Goal: Task Accomplishment & Management: Contribute content

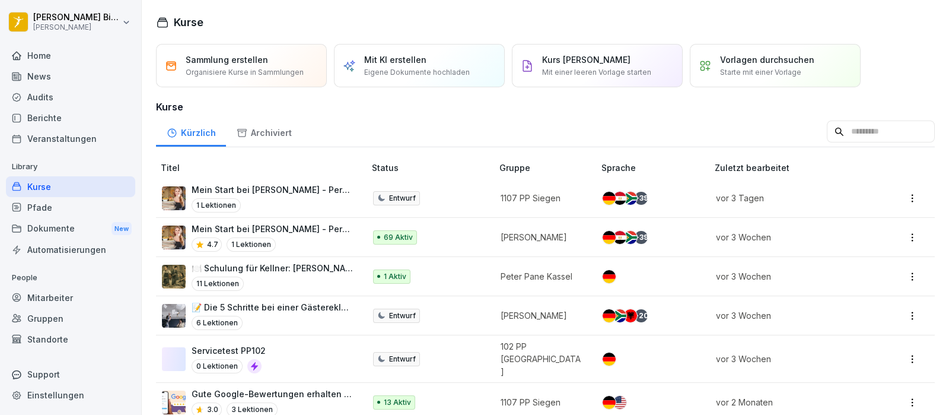
click at [72, 77] on div "News" at bounding box center [70, 76] width 129 height 21
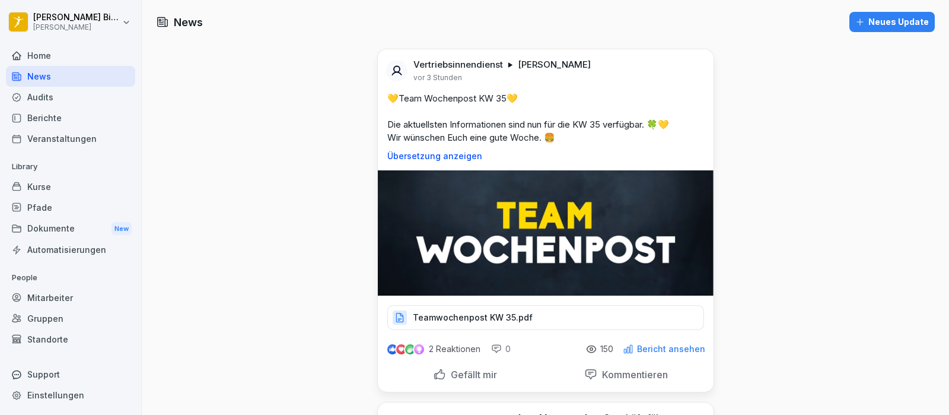
click at [510, 316] on p "Teamwochenpost KW 35.pdf" at bounding box center [473, 317] width 120 height 12
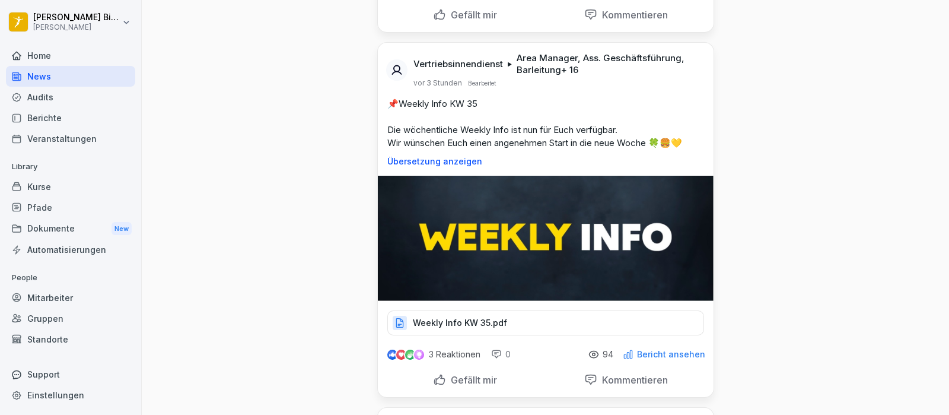
scroll to position [445, 0]
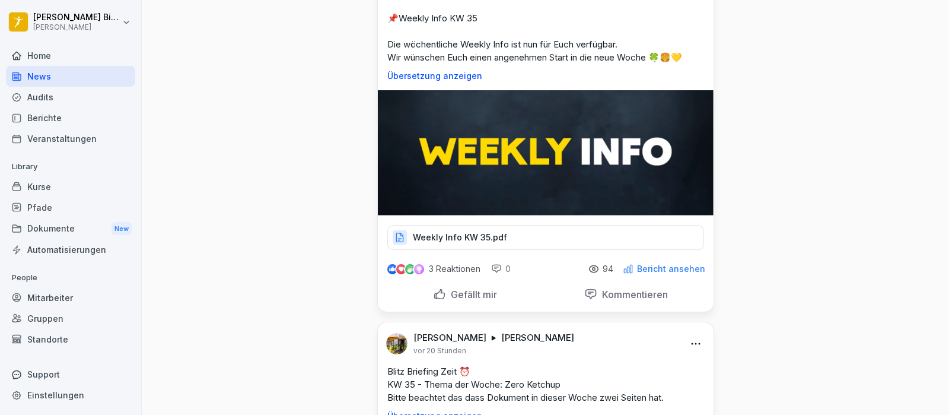
click at [479, 233] on p "Weekly Info KW 35.pdf" at bounding box center [460, 237] width 94 height 12
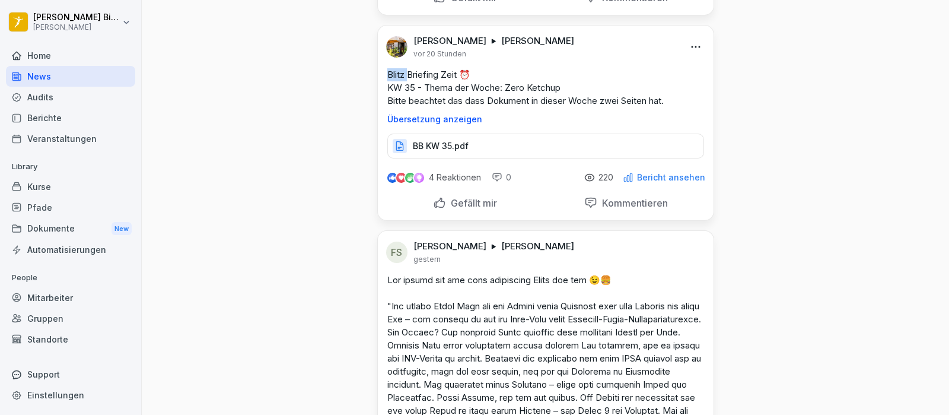
drag, startPoint x: 382, startPoint y: 68, endPoint x: 406, endPoint y: 75, distance: 24.8
click at [406, 75] on p "Blitz Briefing Zeit ⏰ KW 35 - Thema der Woche: Zero Ketchup Bitte beachtet das …" at bounding box center [545, 87] width 317 height 39
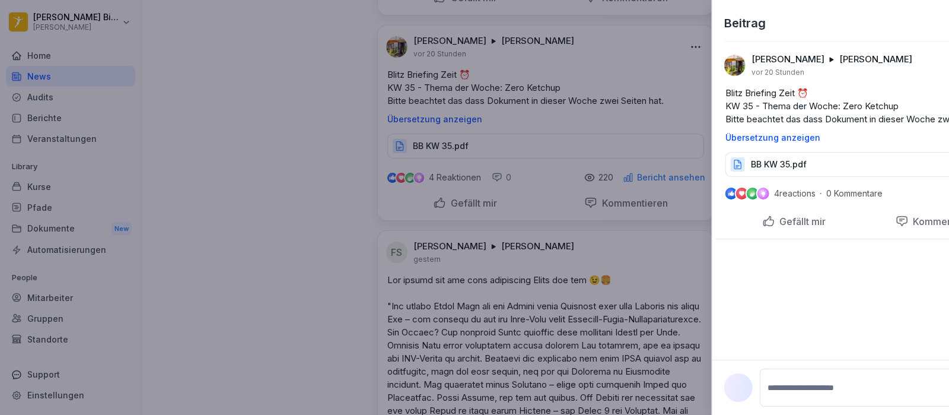
click at [427, 78] on div at bounding box center [474, 207] width 949 height 415
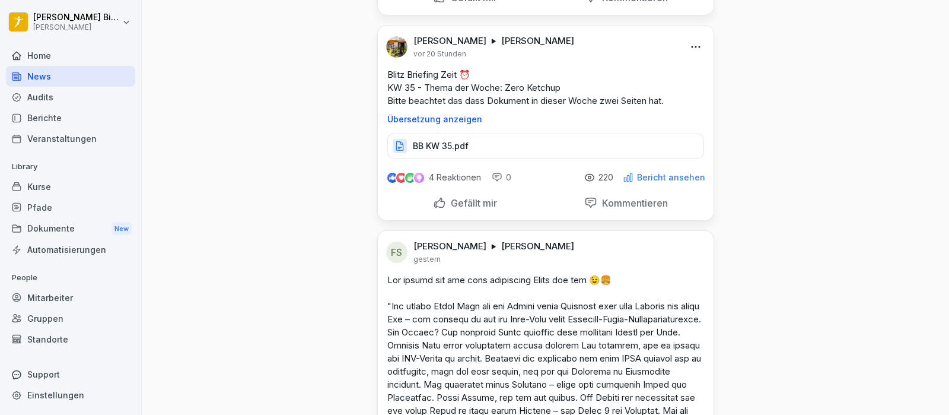
click at [437, 81] on p "Blitz Briefing Zeit ⏰ KW 35 - Thema der Woche: Zero Ketchup Bitte beachtet das …" at bounding box center [545, 87] width 317 height 39
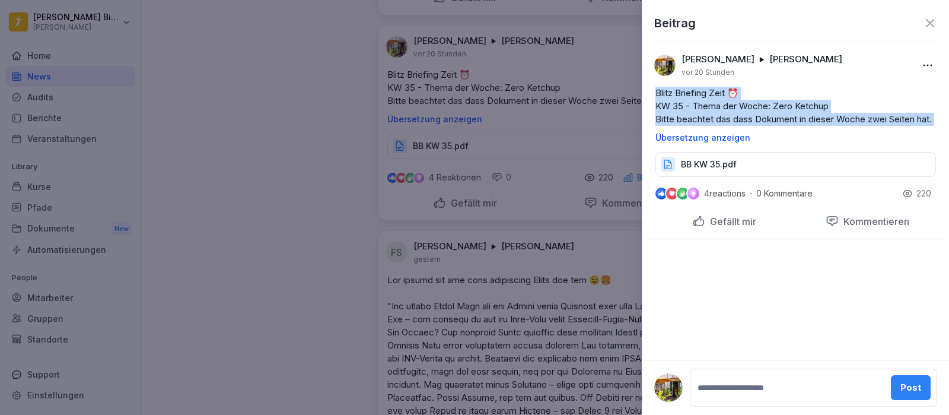
drag, startPoint x: 656, startPoint y: 93, endPoint x: 763, endPoint y: 145, distance: 118.6
click at [763, 142] on div "Blitz Briefing Zeit ⏰ KW 35 - Thema der Woche: Zero Ketchup Bitte beachtet das …" at bounding box center [796, 115] width 300 height 56
click at [851, 100] on p "Blitz Briefing Zeit ⏰ KW 35 - Thema der Woche: Zero Ketchup Bitte beachtet das …" at bounding box center [796, 106] width 281 height 39
drag, startPoint x: 845, startPoint y: 102, endPoint x: 650, endPoint y: 92, distance: 195.4
click at [650, 92] on div "Blitz Briefing Zeit ⏰ KW 35 - Thema der Woche: Zero Ketchup Bitte beachtet das …" at bounding box center [796, 115] width 300 height 56
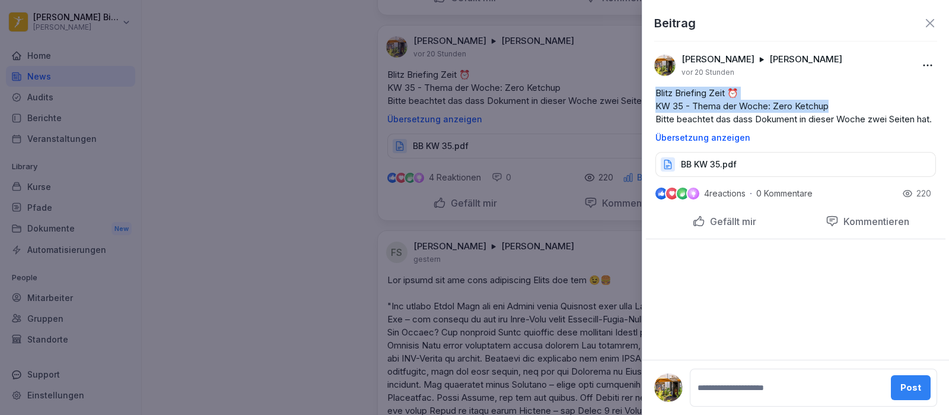
copy p "Blitz Briefing Zeit ⏰ KW 35 - Thema der Woche: Zero Ketchup"
click at [931, 20] on icon at bounding box center [930, 23] width 14 height 14
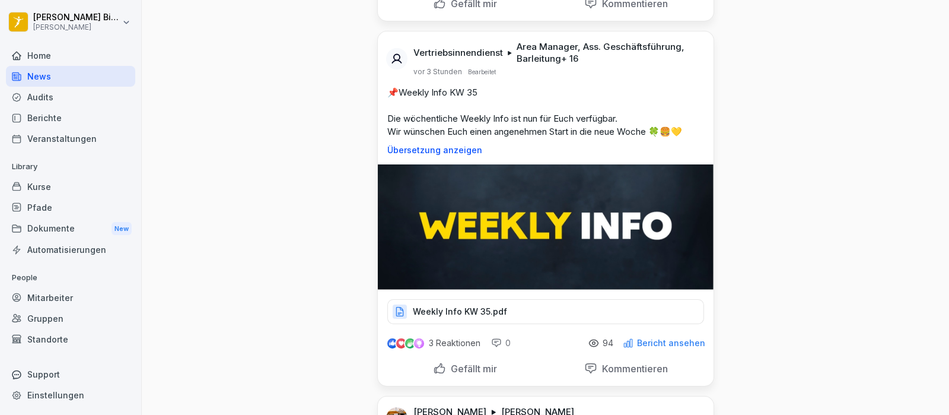
scroll to position [0, 0]
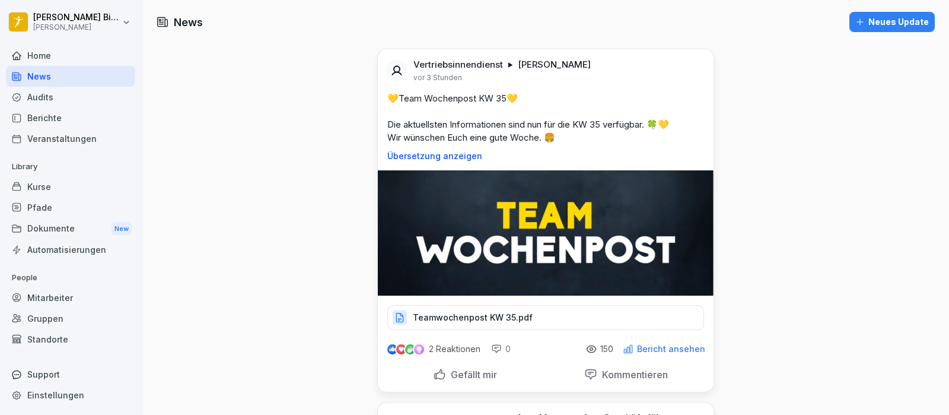
click at [873, 22] on div "Neues Update" at bounding box center [892, 21] width 74 height 13
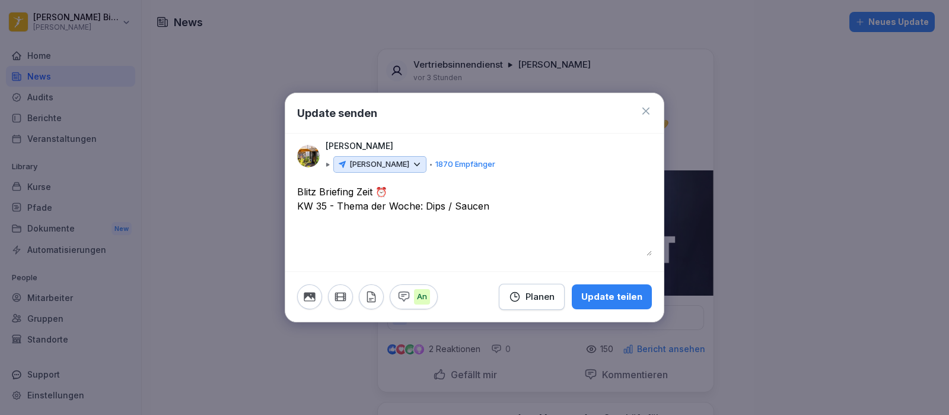
type textarea "**********"
click at [540, 298] on div "Planen" at bounding box center [532, 296] width 46 height 13
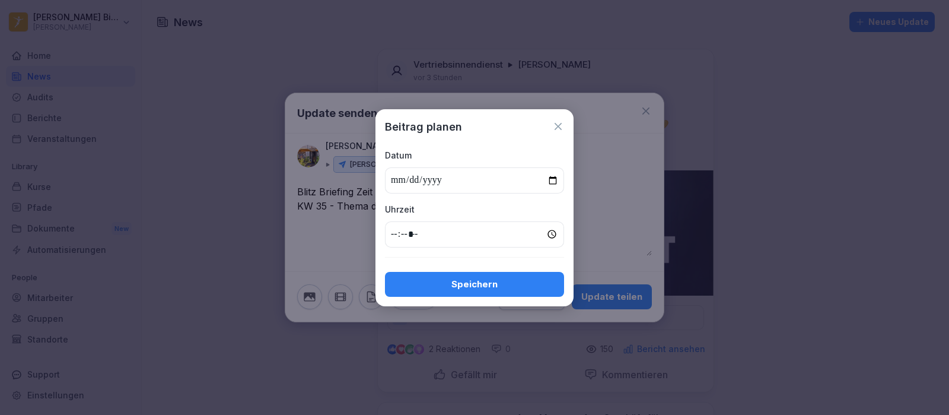
click at [542, 180] on input "date" at bounding box center [474, 180] width 179 height 26
click at [557, 179] on input "date" at bounding box center [474, 180] width 179 height 26
type input "**********"
click at [397, 234] on input "time" at bounding box center [474, 234] width 179 height 26
type input "*****"
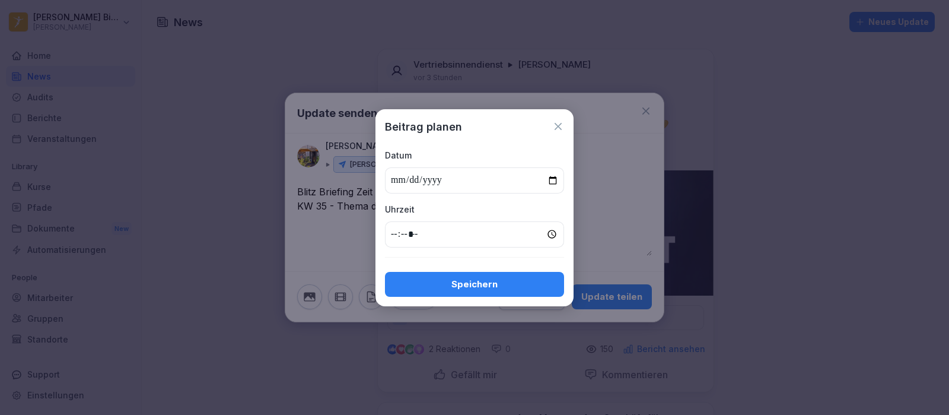
click at [476, 278] on div "Speichern" at bounding box center [475, 284] width 160 height 13
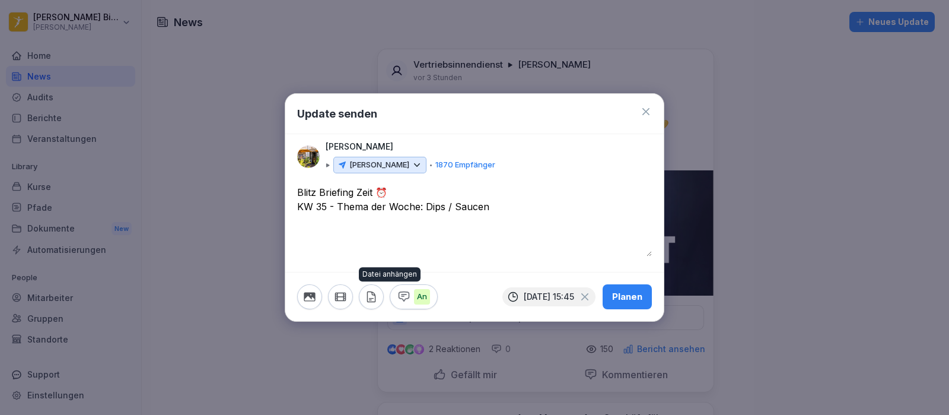
click at [373, 299] on icon "button" at bounding box center [371, 296] width 13 height 13
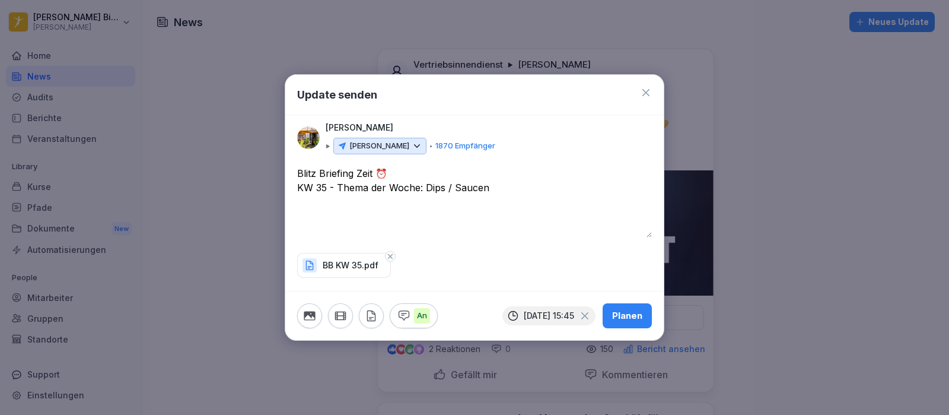
click at [625, 311] on div "Planen" at bounding box center [627, 315] width 30 height 13
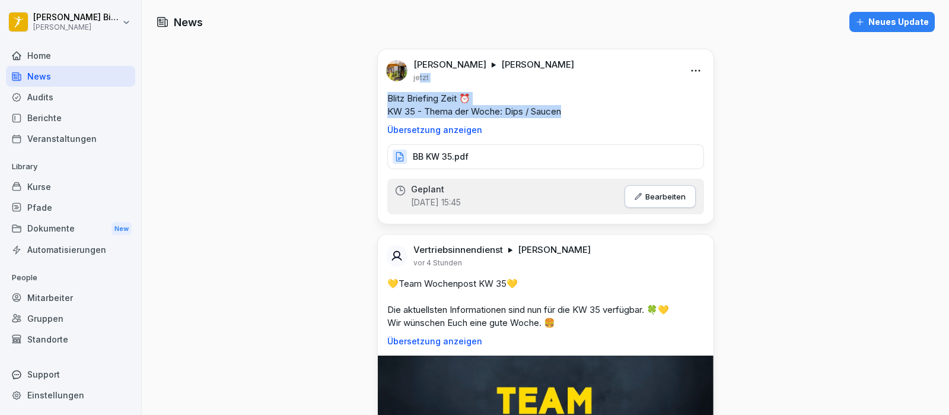
drag, startPoint x: 578, startPoint y: 109, endPoint x: 418, endPoint y: 83, distance: 161.6
click at [414, 79] on div "[PERSON_NAME] [PERSON_NAME] jetzt Blitz Briefing Zeit ⏰ KW 35 - Thema der Woche…" at bounding box center [546, 109] width 336 height 120
click at [378, 95] on div "Blitz Briefing Zeit ⏰ KW 35 - Thema der Woche: Dips / Saucen Übersetzung anzeig…" at bounding box center [546, 113] width 336 height 43
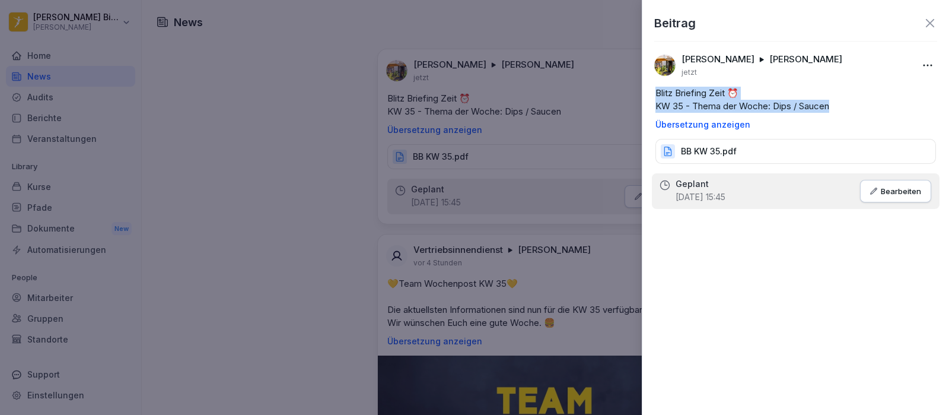
drag, startPoint x: 842, startPoint y: 106, endPoint x: 651, endPoint y: 83, distance: 192.4
click at [651, 83] on div "[PERSON_NAME] [PERSON_NAME] jetzt Blitz Briefing Zeit ⏰ KW 35 - Thema der Woche…" at bounding box center [796, 104] width 307 height 120
copy p "Blitz Briefing Zeit ⏰ KW 35 - Thema der Woche: Dips / Saucen"
click at [925, 20] on icon at bounding box center [930, 23] width 14 height 14
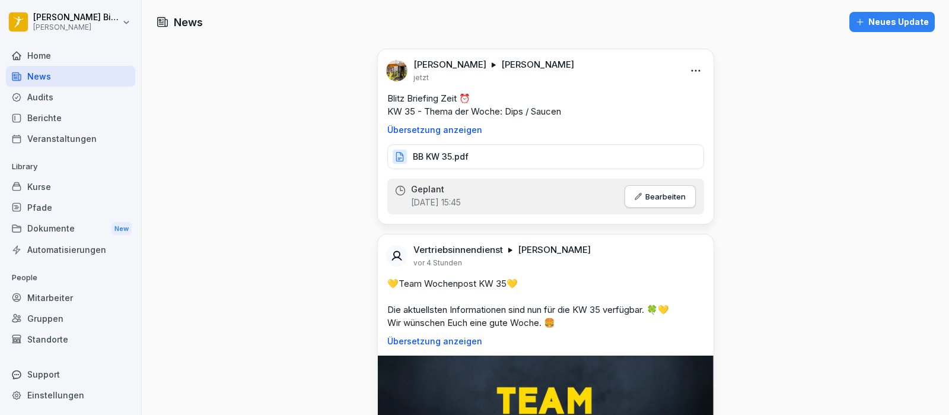
click at [867, 24] on div "Neues Update" at bounding box center [892, 21] width 74 height 13
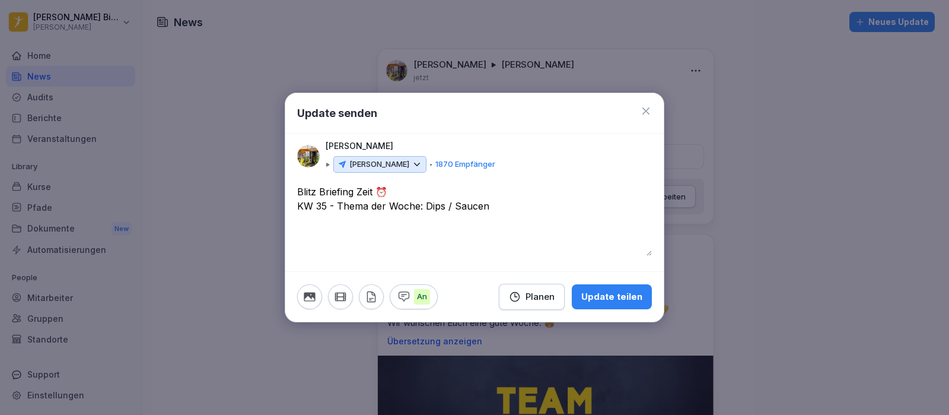
type textarea "**********"
click at [527, 299] on div "Planen" at bounding box center [532, 296] width 46 height 13
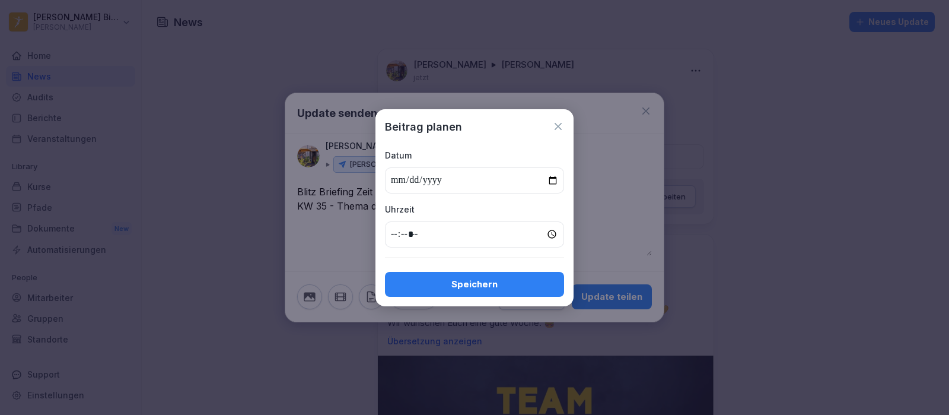
click at [519, 180] on input "date" at bounding box center [474, 180] width 179 height 26
click at [554, 179] on input "date" at bounding box center [474, 180] width 179 height 26
type input "**********"
click at [393, 230] on input "time" at bounding box center [474, 234] width 179 height 26
type input "*****"
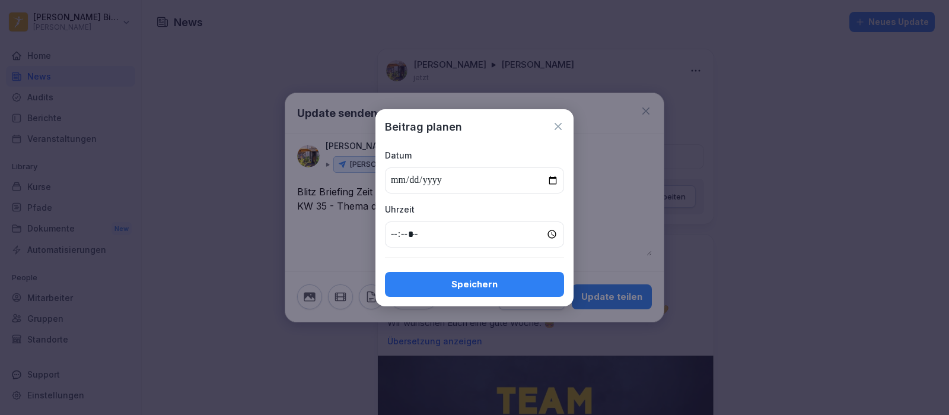
click at [456, 280] on div "Speichern" at bounding box center [475, 284] width 160 height 13
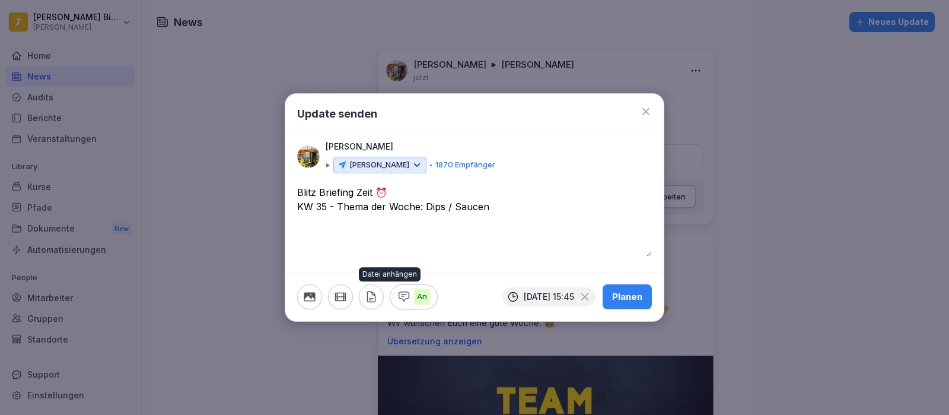
click at [371, 300] on icon "button" at bounding box center [371, 296] width 13 height 13
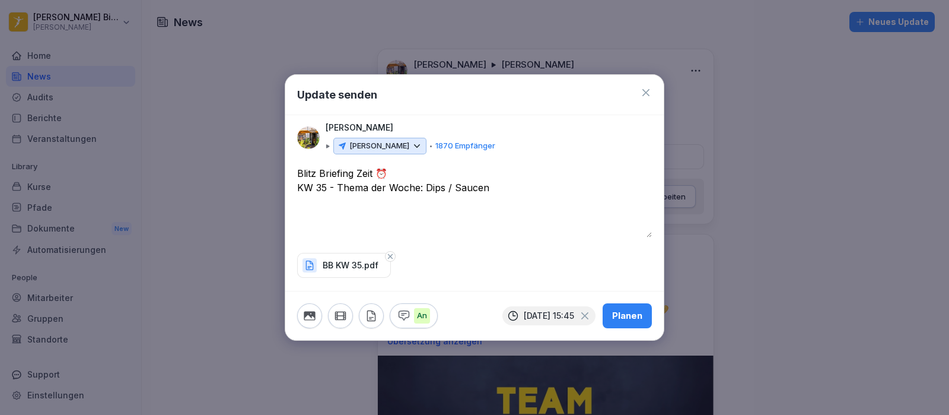
click at [631, 317] on div "Planen" at bounding box center [627, 315] width 30 height 13
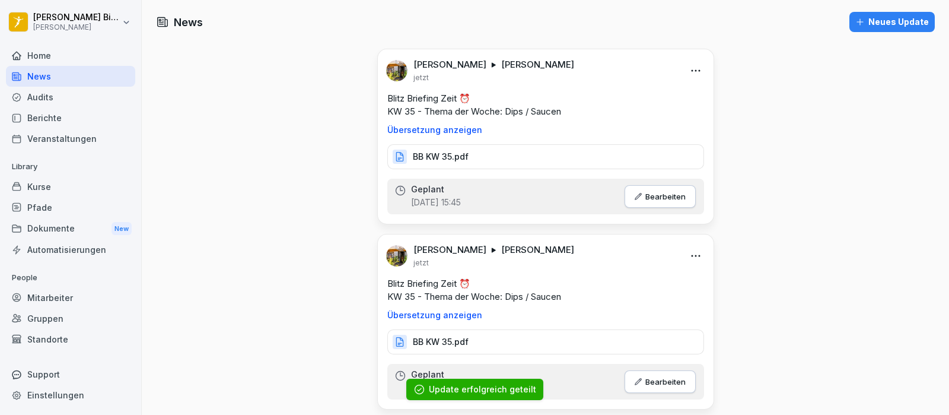
click at [867, 20] on div "Neues Update" at bounding box center [892, 21] width 74 height 13
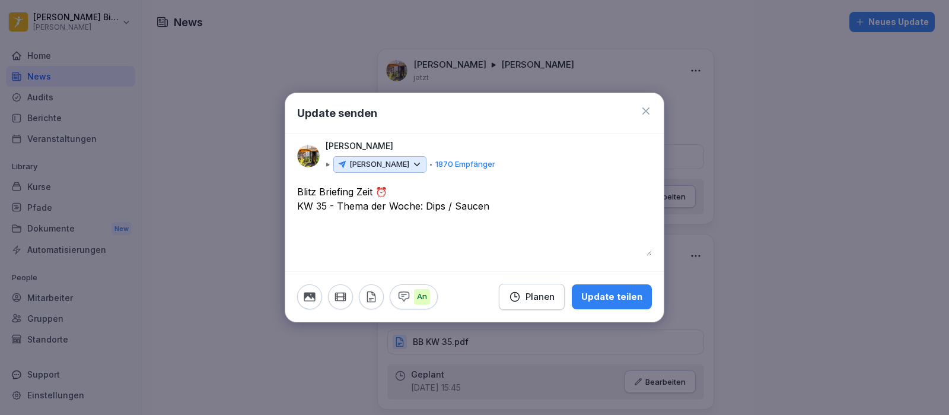
type textarea "**********"
click at [548, 297] on div "Planen" at bounding box center [532, 296] width 46 height 13
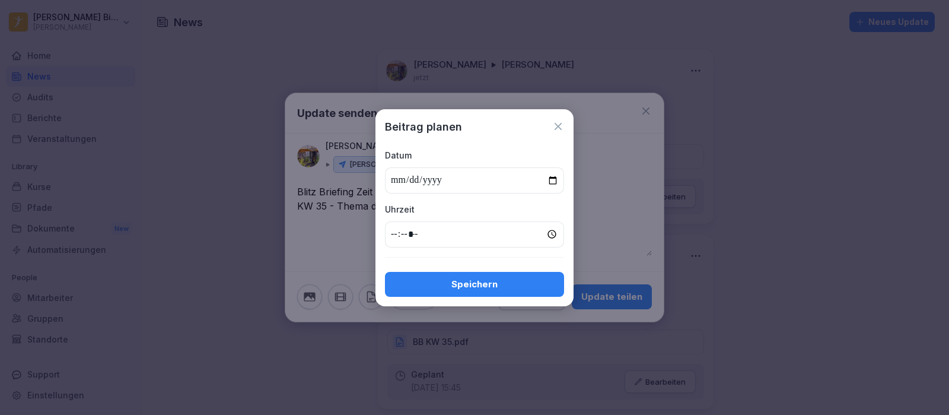
click at [548, 183] on input "date" at bounding box center [474, 180] width 179 height 26
type input "**********"
click at [395, 236] on input "time" at bounding box center [474, 234] width 179 height 26
type input "*****"
click at [466, 280] on div "Speichern" at bounding box center [475, 284] width 160 height 13
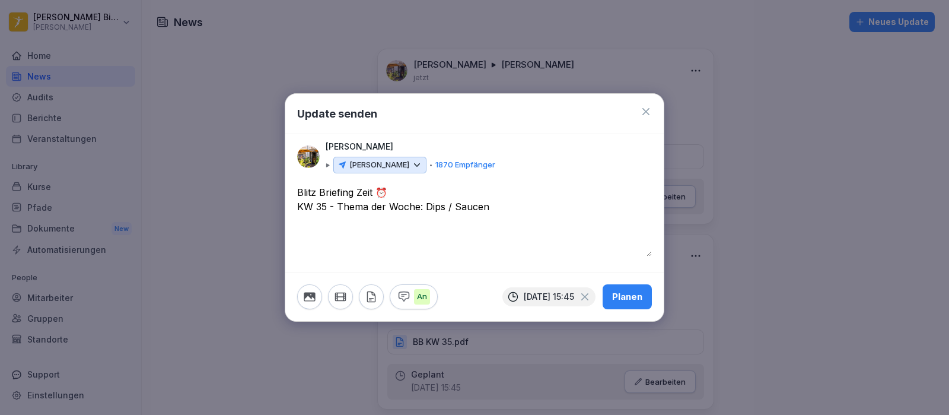
click at [374, 296] on icon "button" at bounding box center [371, 296] width 13 height 13
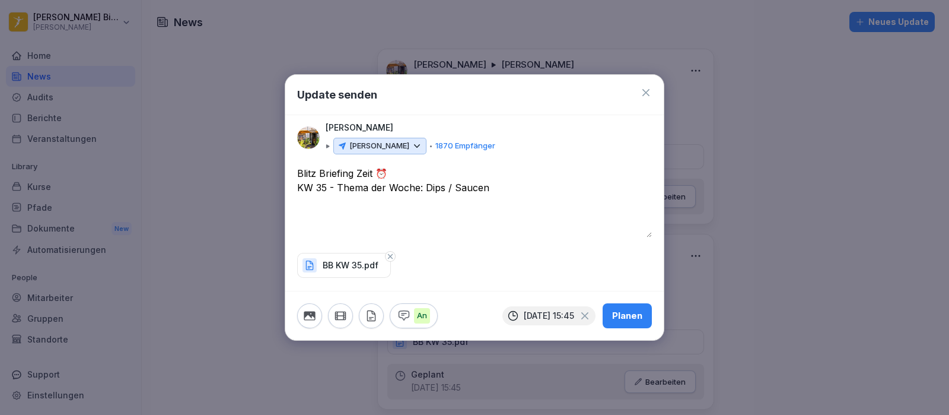
click at [628, 316] on div "Planen" at bounding box center [627, 315] width 30 height 13
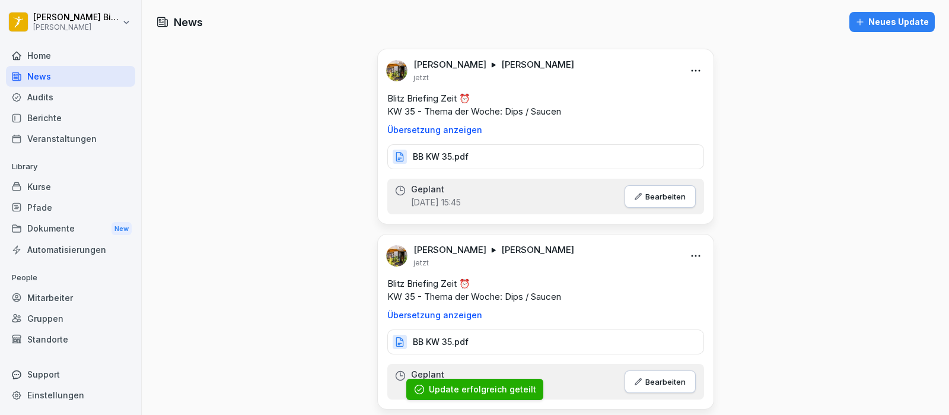
click at [876, 18] on div "Neues Update" at bounding box center [892, 21] width 74 height 13
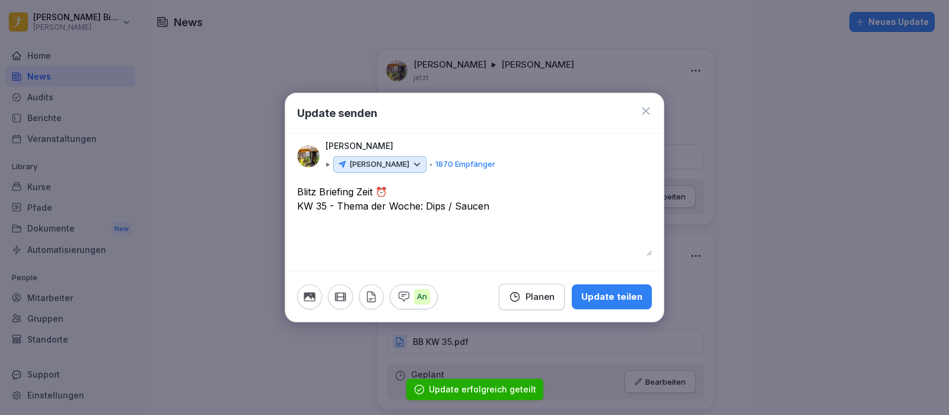
type textarea "**********"
click at [531, 297] on div "Planen" at bounding box center [532, 296] width 46 height 13
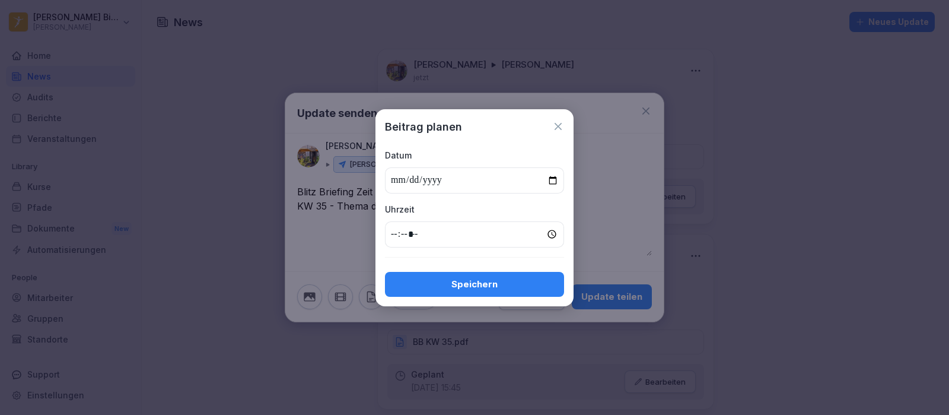
click at [548, 176] on input "date" at bounding box center [474, 180] width 179 height 26
type input "**********"
click at [400, 238] on input "time" at bounding box center [474, 234] width 179 height 26
type input "*****"
click at [457, 278] on div "Speichern" at bounding box center [475, 284] width 160 height 13
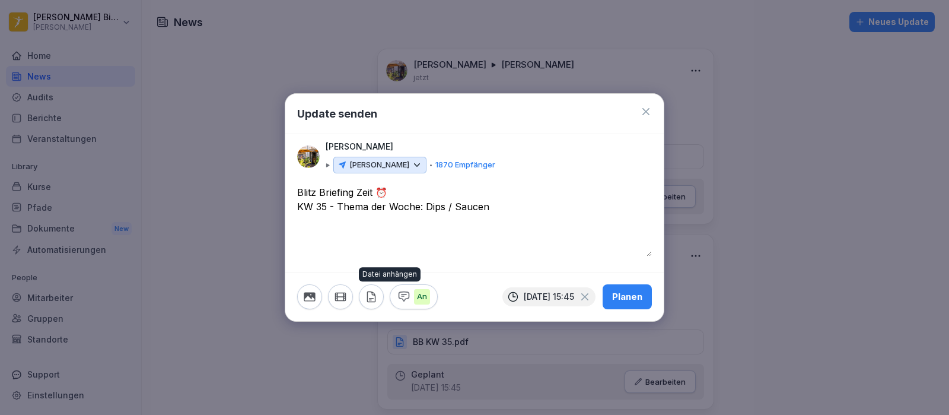
click at [373, 294] on icon "button" at bounding box center [371, 296] width 8 height 10
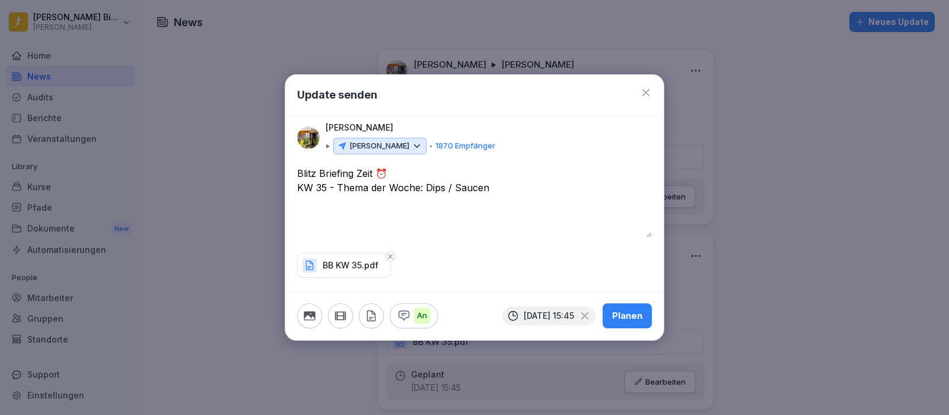
click at [628, 322] on div "Planen" at bounding box center [627, 315] width 30 height 13
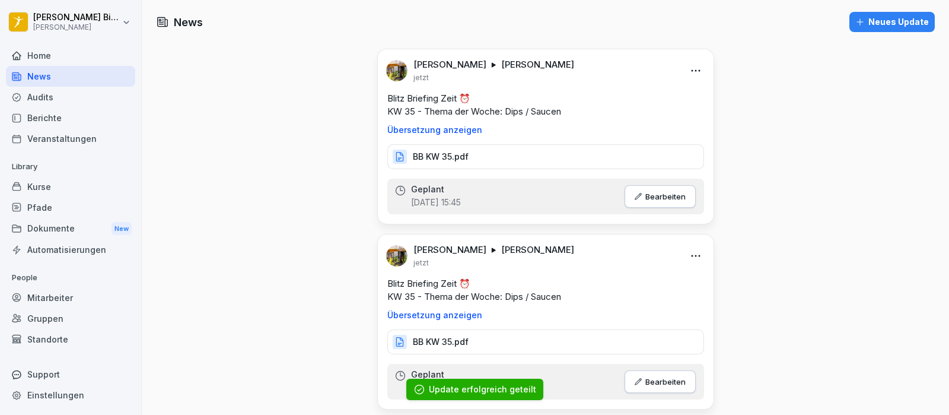
click at [892, 20] on div "Neues Update" at bounding box center [892, 21] width 74 height 13
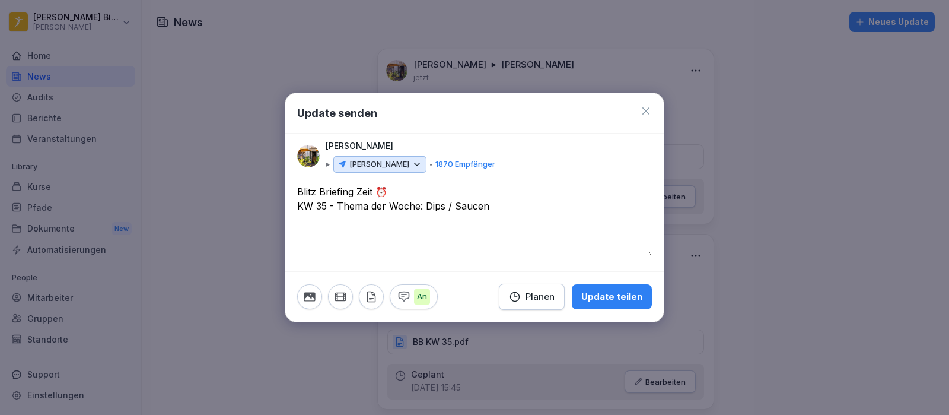
type textarea "**********"
click at [545, 297] on div "Planen" at bounding box center [532, 296] width 46 height 13
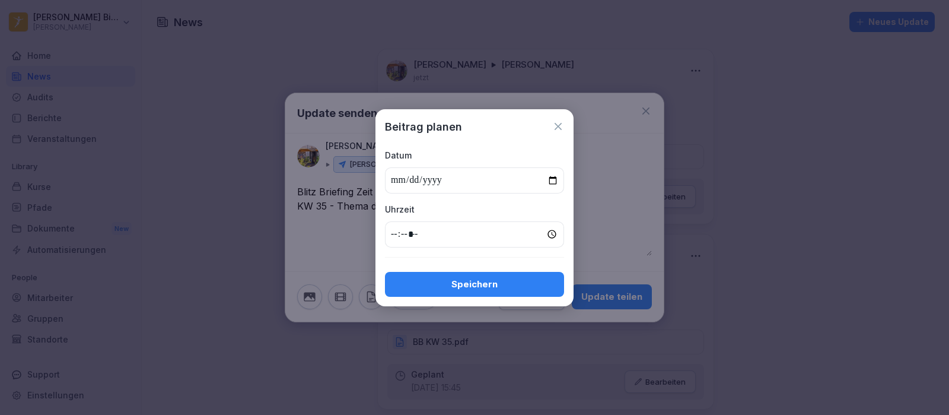
click at [554, 179] on input "date" at bounding box center [474, 180] width 179 height 26
type input "**********"
click at [390, 236] on input "time" at bounding box center [474, 234] width 179 height 26
type input "*****"
click at [453, 281] on div "Speichern" at bounding box center [475, 284] width 160 height 13
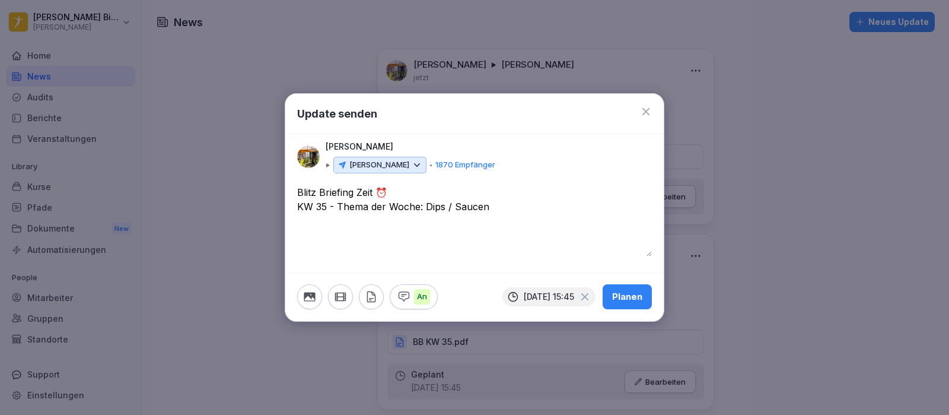
click at [371, 303] on icon "button" at bounding box center [371, 296] width 13 height 13
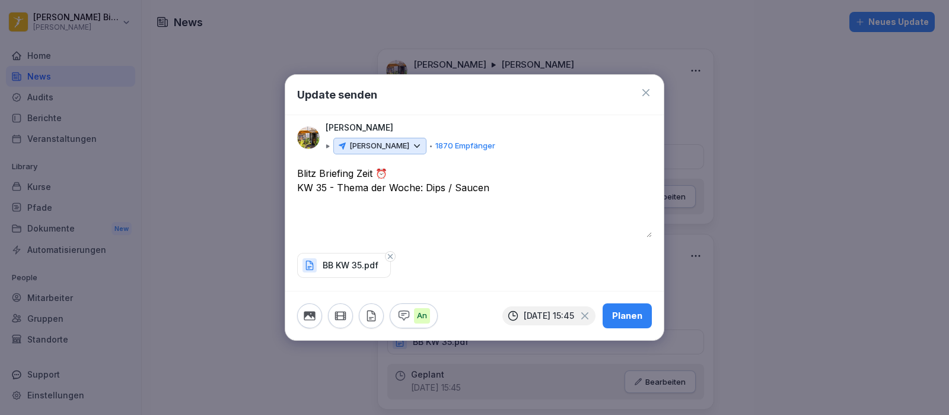
click at [623, 319] on div "Planen" at bounding box center [627, 315] width 30 height 13
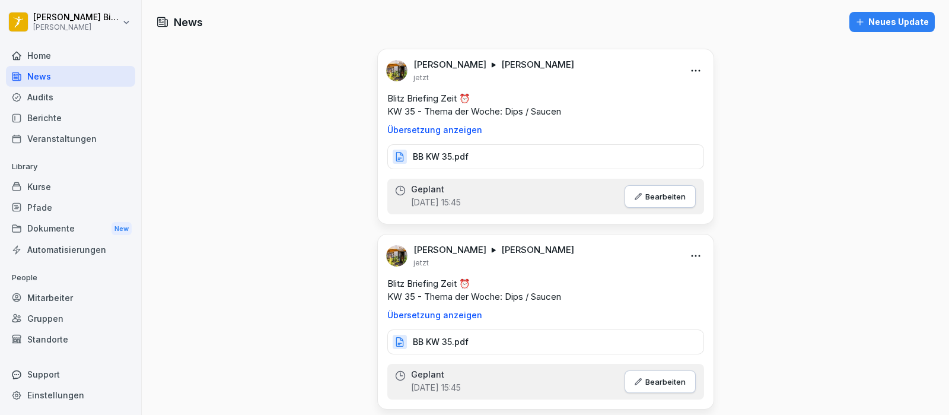
click at [878, 17] on div "Neues Update" at bounding box center [892, 21] width 74 height 13
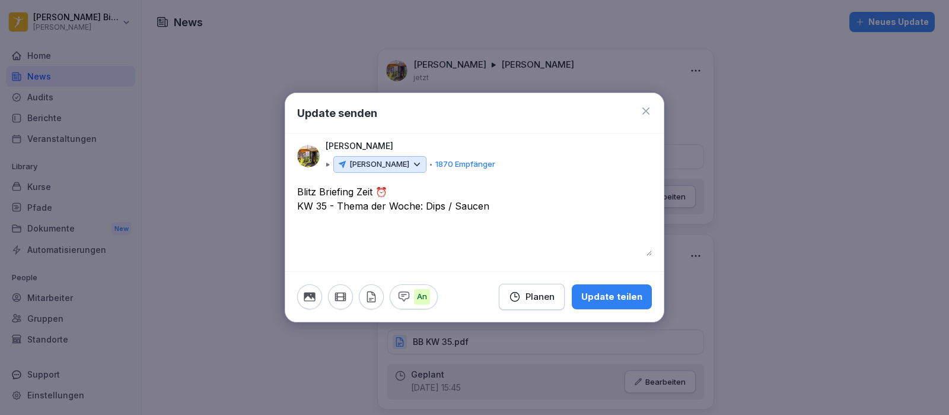
type textarea "**********"
click at [544, 295] on div "Planen" at bounding box center [532, 296] width 46 height 13
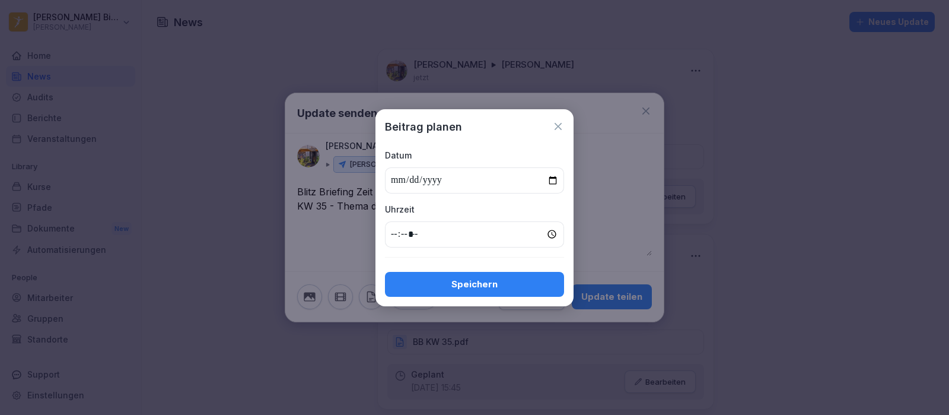
click at [555, 179] on input "date" at bounding box center [474, 180] width 179 height 26
type input "**********"
click at [391, 233] on input "time" at bounding box center [474, 234] width 179 height 26
type input "*****"
click at [439, 281] on div "Speichern" at bounding box center [475, 284] width 160 height 13
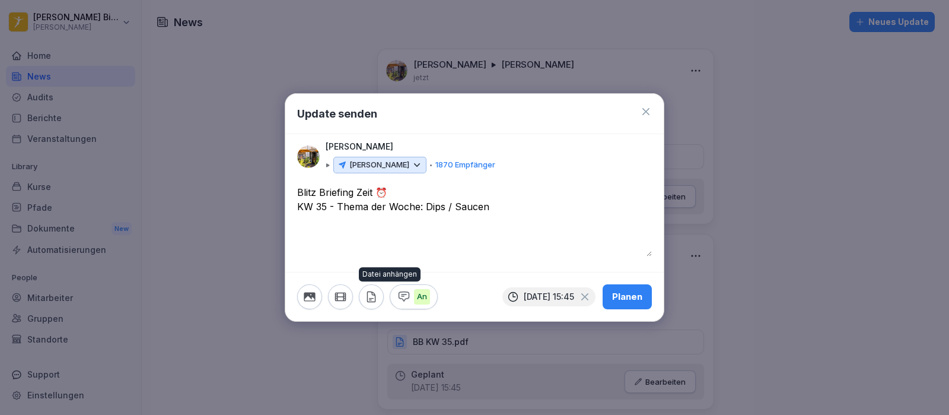
click at [371, 294] on icon "button" at bounding box center [371, 296] width 13 height 13
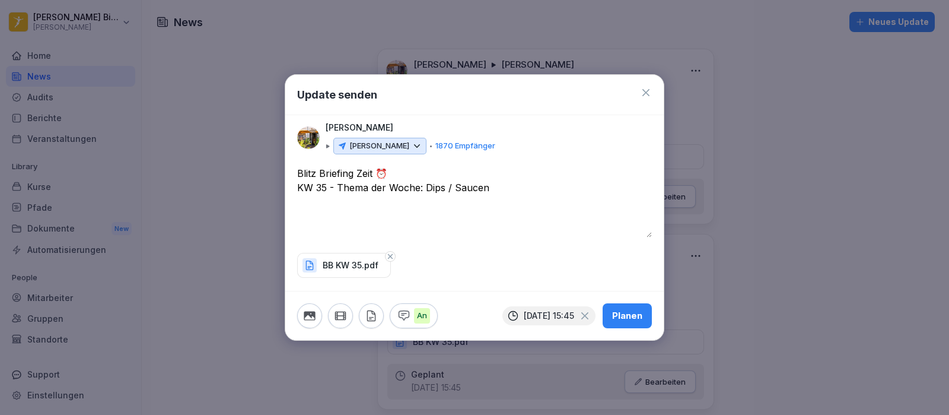
click at [632, 316] on div "Planen" at bounding box center [627, 315] width 30 height 13
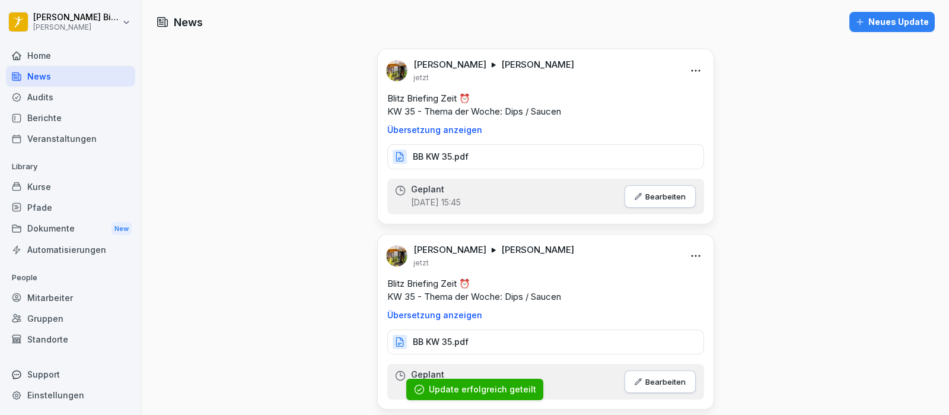
click at [896, 18] on div "Neues Update" at bounding box center [892, 21] width 74 height 13
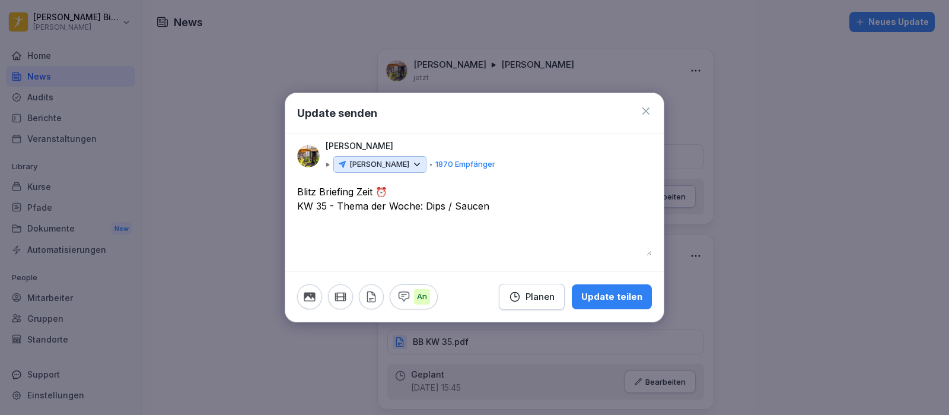
type textarea "**********"
click at [545, 299] on div "Planen" at bounding box center [532, 296] width 46 height 13
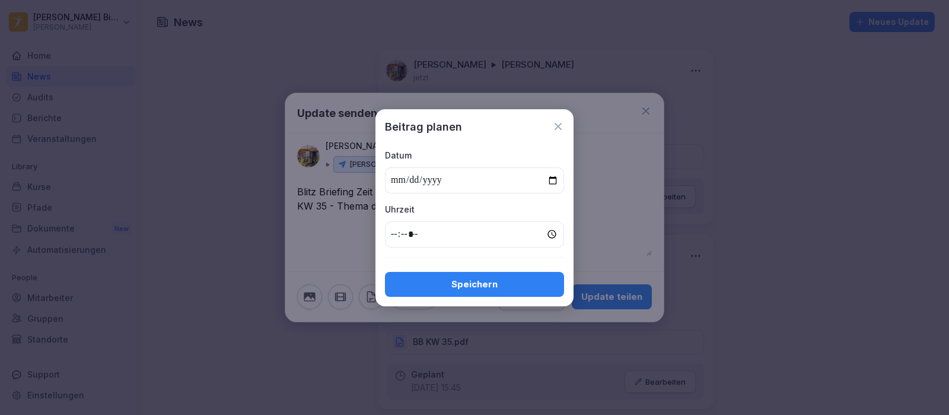
click at [552, 176] on input "date" at bounding box center [474, 180] width 179 height 26
type input "**********"
click at [396, 236] on input "time" at bounding box center [474, 234] width 179 height 26
type input "*****"
click at [452, 279] on div "Speichern" at bounding box center [475, 284] width 160 height 13
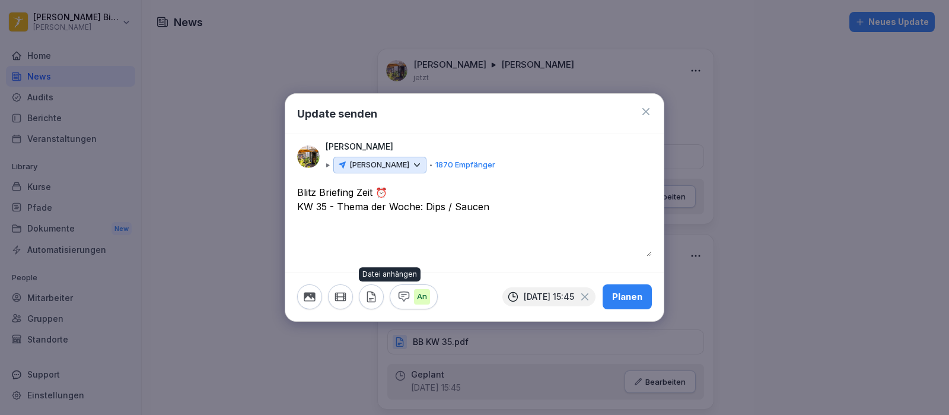
click at [375, 297] on icon "button" at bounding box center [371, 296] width 8 height 10
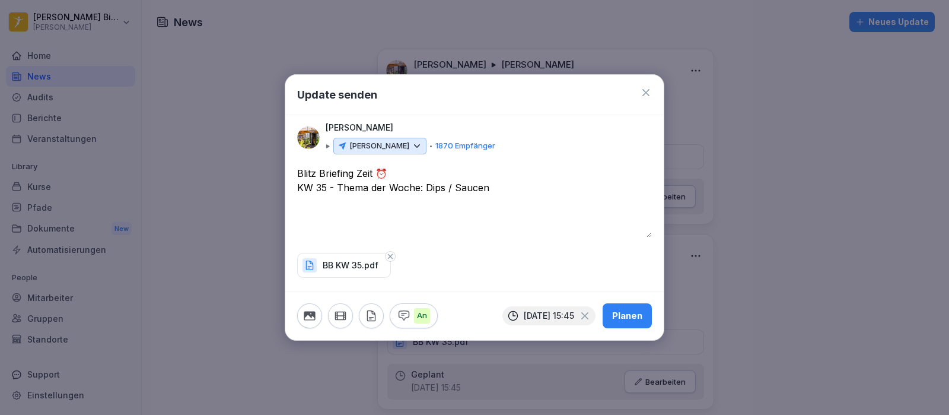
click at [631, 317] on div "Planen" at bounding box center [627, 315] width 30 height 13
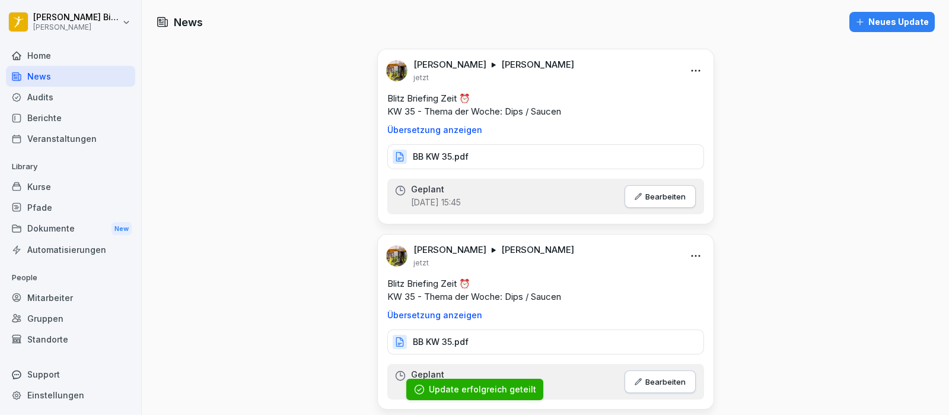
click at [59, 222] on div "Dokumente New" at bounding box center [70, 229] width 129 height 22
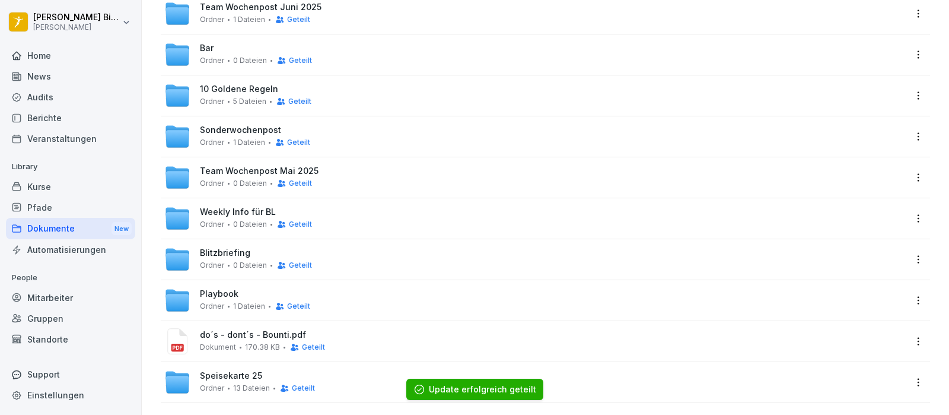
scroll to position [349, 0]
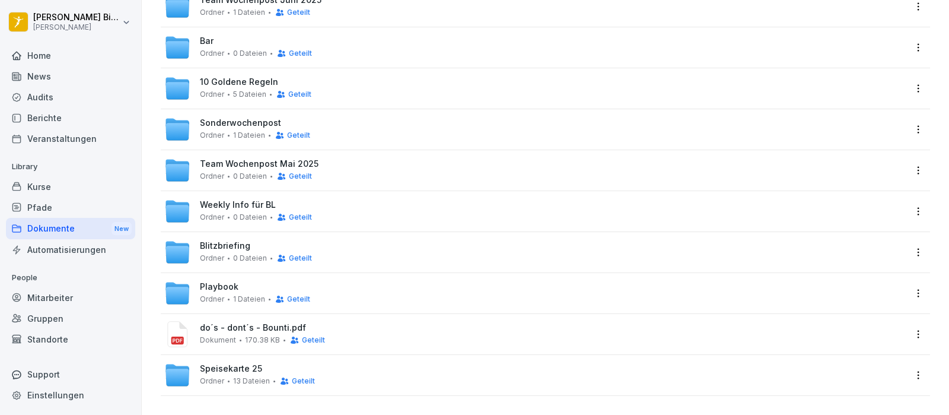
click at [227, 241] on span "Blitzbriefing" at bounding box center [225, 246] width 50 height 10
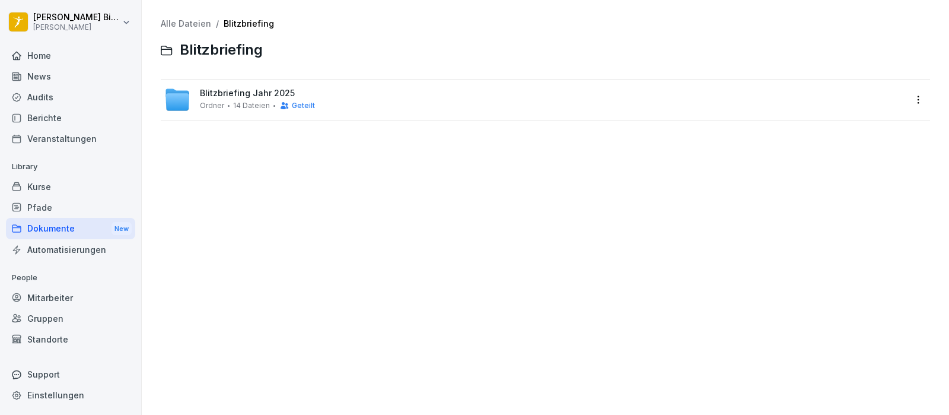
click at [264, 87] on div "Blitzbriefing Jahr 2025 Ordner 14 Dateien Geteilt" at bounding box center [534, 100] width 741 height 26
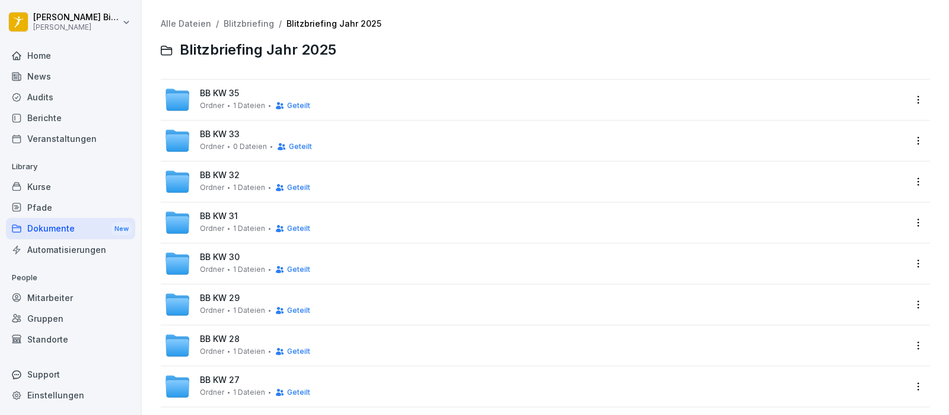
click at [256, 90] on div "BB KW 35 Ordner 1 Dateien Geteilt" at bounding box center [255, 99] width 110 height 22
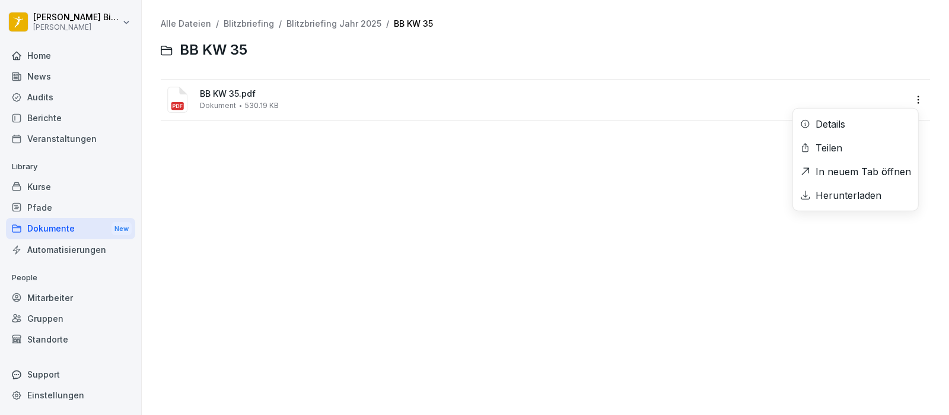
click at [911, 98] on html "[PERSON_NAME] [PERSON_NAME] Home News Audits Berichte Veranstaltungen Library K…" at bounding box center [474, 207] width 949 height 415
click at [670, 207] on html "[PERSON_NAME] [PERSON_NAME] Home News Audits Berichte Veranstaltungen Library K…" at bounding box center [474, 207] width 949 height 415
click at [341, 18] on link "Blitzbriefing Jahr 2025" at bounding box center [334, 23] width 95 height 10
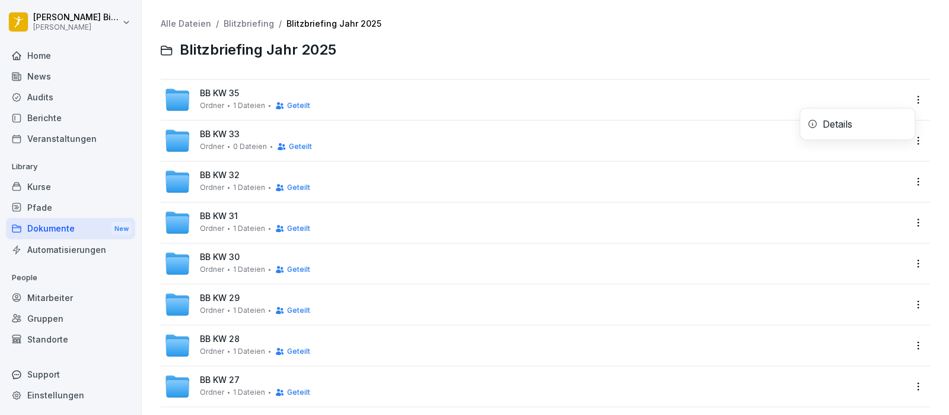
click at [911, 97] on html "[PERSON_NAME] Peter Pane Home News Audits Berichte Veranstaltungen Library Kurs…" at bounding box center [474, 207] width 949 height 415
click at [758, 90] on html "[PERSON_NAME] Peter Pane Home News Audits Berichte Veranstaltungen Library Kurs…" at bounding box center [474, 207] width 949 height 415
click at [754, 90] on div "BB KW 35 Ordner 1 Dateien Geteilt" at bounding box center [534, 100] width 741 height 26
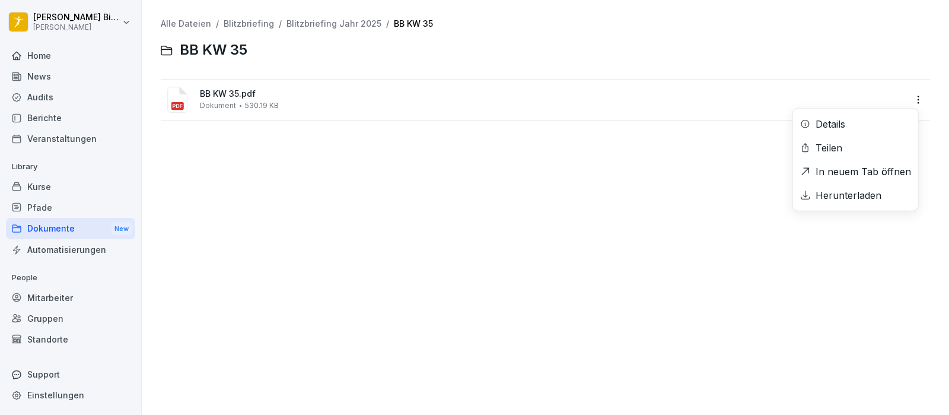
click at [914, 100] on html "[PERSON_NAME] [PERSON_NAME] Home News Audits Berichte Veranstaltungen Library K…" at bounding box center [474, 207] width 949 height 415
click at [665, 207] on html "[PERSON_NAME] [PERSON_NAME] Home News Audits Berichte Veranstaltungen Library K…" at bounding box center [474, 207] width 949 height 415
click at [327, 23] on link "Blitzbriefing Jahr 2025" at bounding box center [334, 23] width 95 height 10
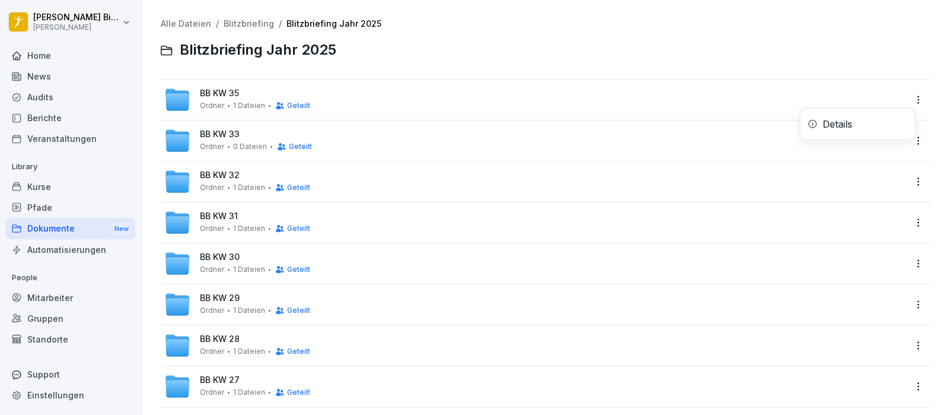
click at [905, 103] on html "[PERSON_NAME] Peter Pane Home News Audits Berichte Veranstaltungen Library Kurs…" at bounding box center [474, 207] width 949 height 415
click at [865, 118] on div "Details" at bounding box center [857, 124] width 115 height 24
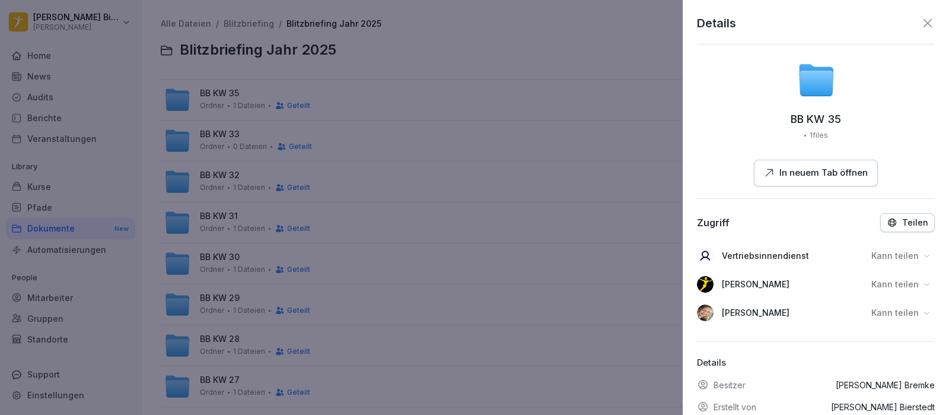
click at [921, 22] on icon at bounding box center [928, 23] width 14 height 14
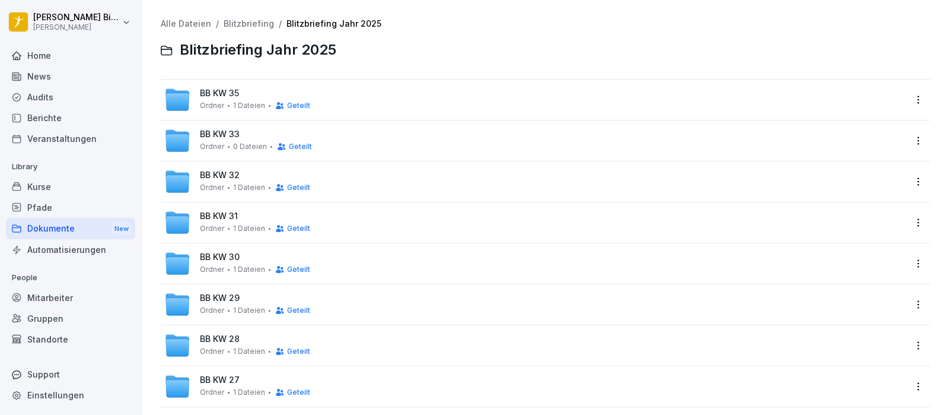
click at [593, 53] on div at bounding box center [637, 50] width 587 height 28
drag, startPoint x: 594, startPoint y: 52, endPoint x: 445, endPoint y: 44, distance: 149.7
click at [445, 44] on div at bounding box center [637, 50] width 587 height 28
click at [232, 100] on div "BB KW 35 Ordner 1 Dateien Geteilt" at bounding box center [255, 99] width 110 height 22
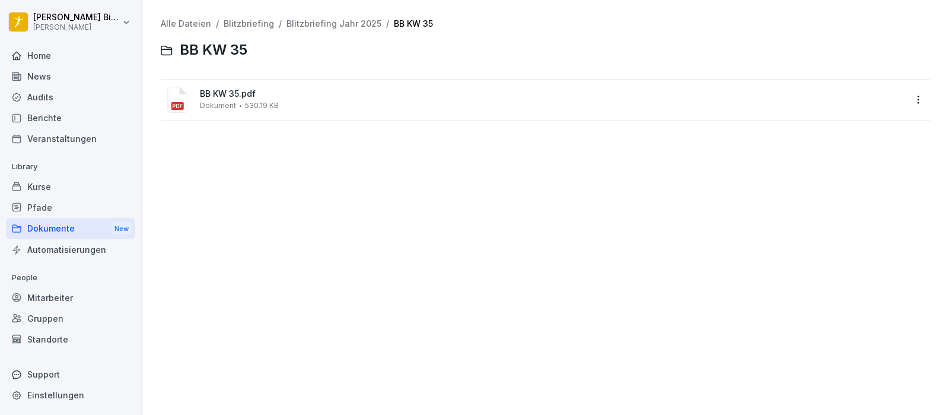
click at [89, 227] on div "Dokumente New" at bounding box center [70, 229] width 129 height 22
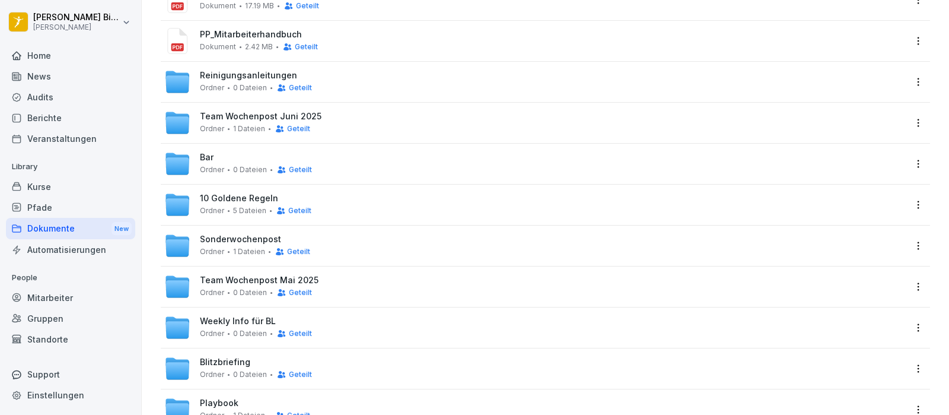
scroll to position [349, 0]
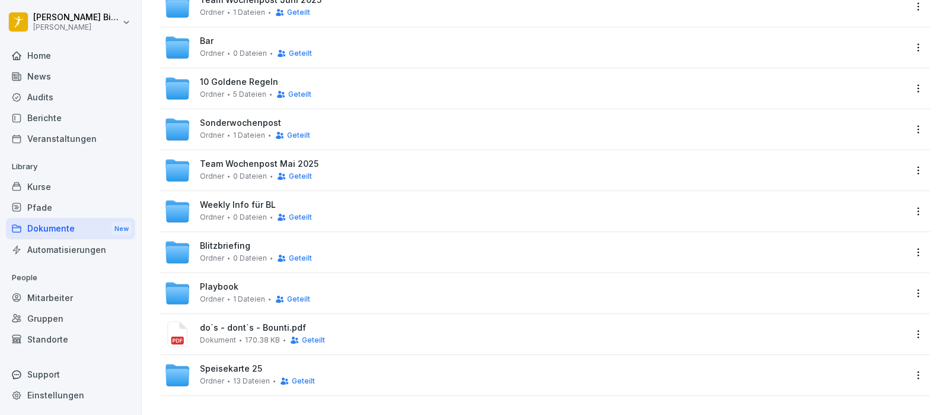
click at [255, 241] on div "Blitzbriefing Ordner 0 Dateien Geteilt" at bounding box center [256, 252] width 112 height 22
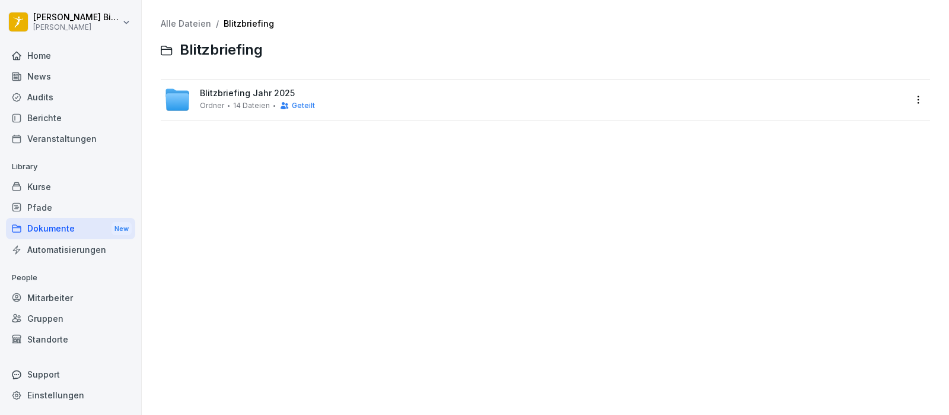
click at [264, 90] on span "Blitzbriefing Jahr 2025" at bounding box center [247, 93] width 95 height 10
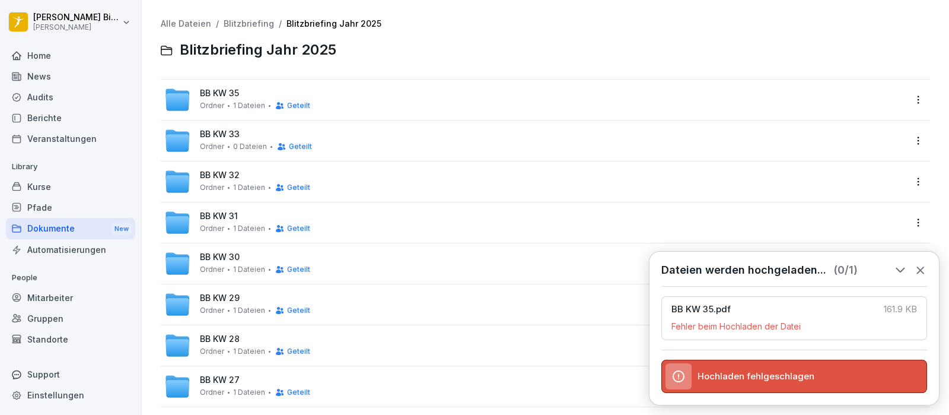
click at [574, 27] on div "Alle Dateien / Blitzbriefing / Blitzbriefing Jahr 2025" at bounding box center [545, 24] width 769 height 10
click at [923, 263] on icon at bounding box center [920, 269] width 13 height 13
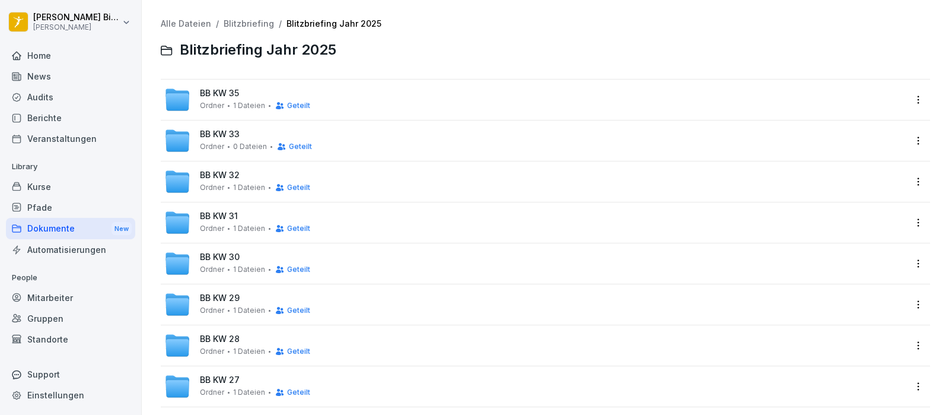
click at [402, 111] on div "BB KW 35 Ordner 1 Dateien Geteilt" at bounding box center [534, 100] width 741 height 26
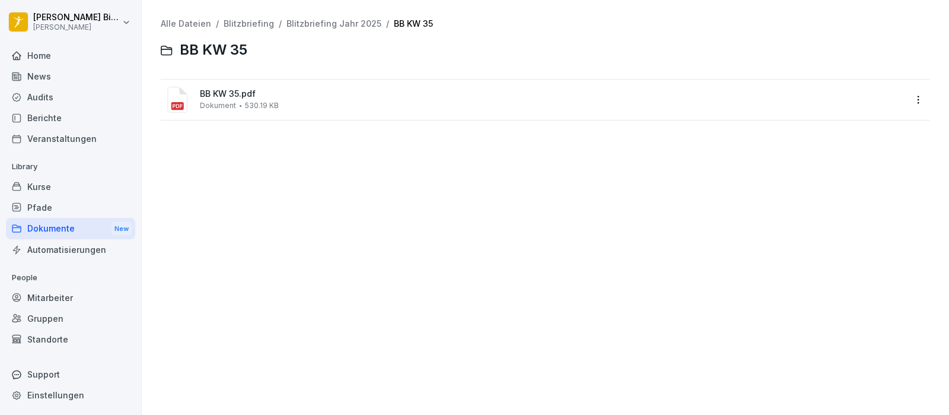
click at [906, 102] on html "[PERSON_NAME] [PERSON_NAME] Home News Audits Berichte Veranstaltungen Library K…" at bounding box center [474, 207] width 949 height 415
click at [559, 244] on html "[PERSON_NAME] [PERSON_NAME] Home News Audits Berichte Veranstaltungen Library K…" at bounding box center [474, 207] width 949 height 415
click at [56, 72] on div "News" at bounding box center [70, 76] width 129 height 21
